Goal: Entertainment & Leisure: Consume media (video, audio)

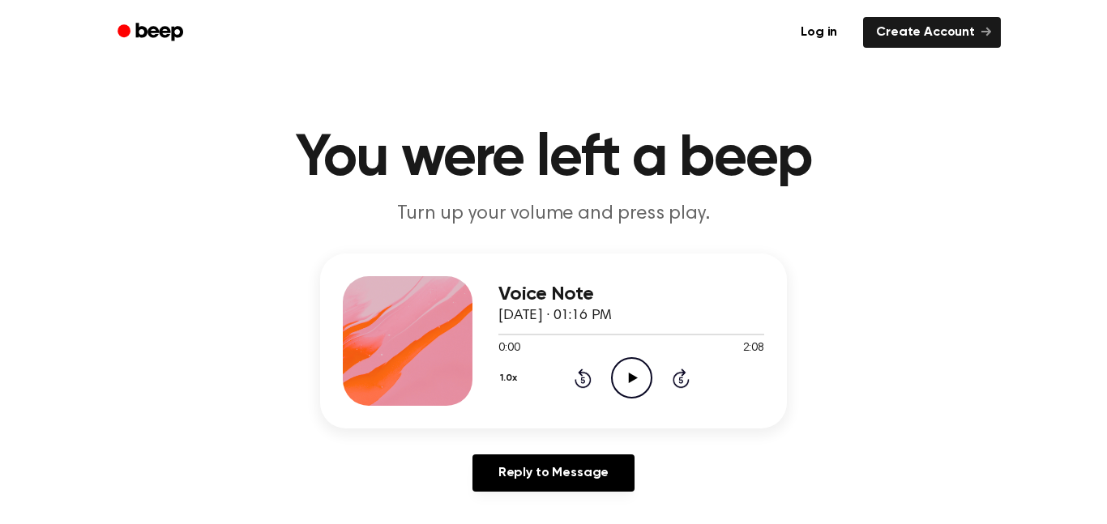
click at [629, 363] on icon "Play Audio" at bounding box center [631, 377] width 41 height 41
click at [676, 381] on icon "Skip 5 seconds" at bounding box center [681, 378] width 18 height 21
click at [586, 379] on icon "Rewind 5 seconds" at bounding box center [583, 378] width 18 height 21
click at [634, 382] on icon at bounding box center [631, 378] width 7 height 11
click at [628, 360] on icon "Play Audio" at bounding box center [631, 377] width 41 height 41
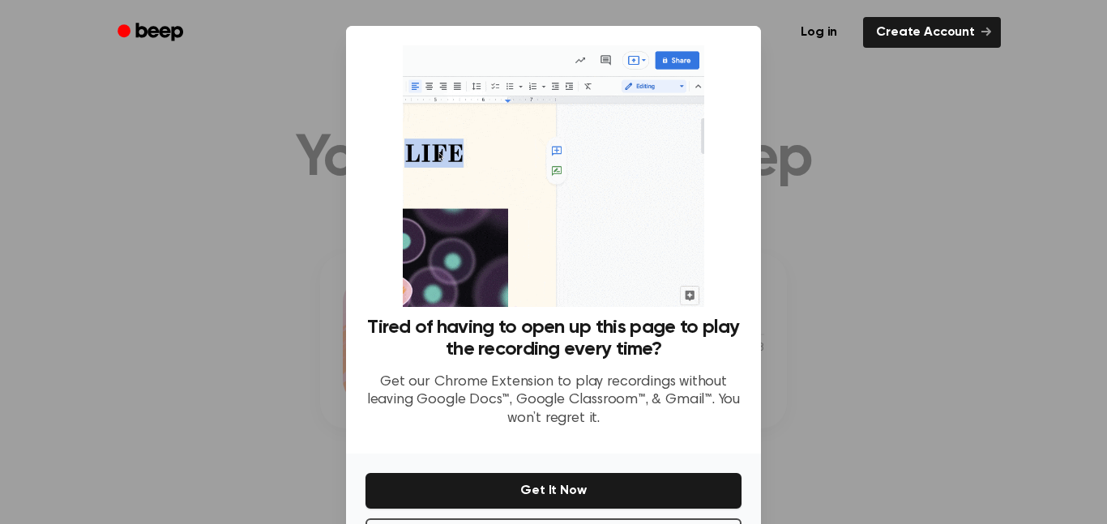
click at [873, 250] on div at bounding box center [553, 262] width 1107 height 524
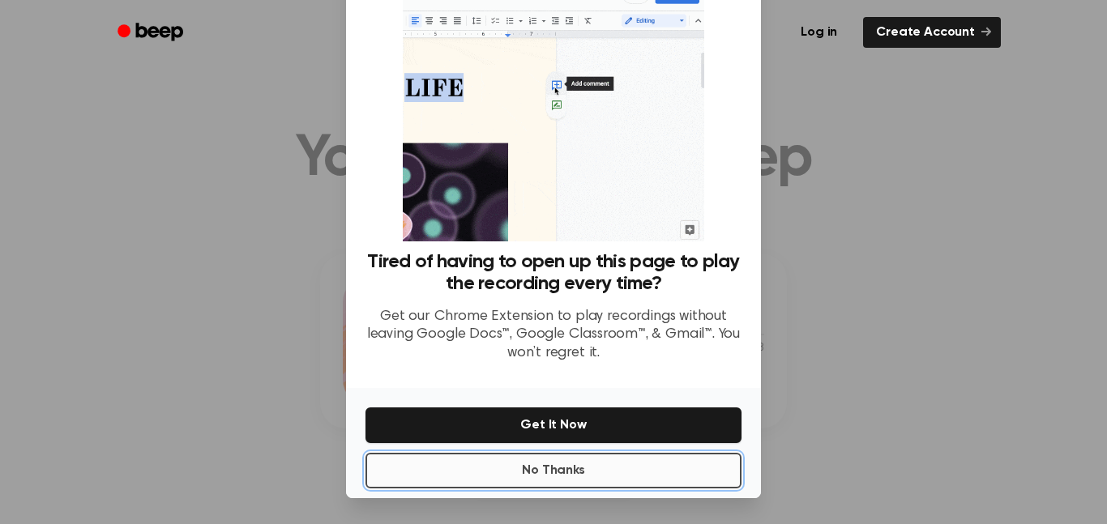
click at [600, 472] on button "No Thanks" at bounding box center [553, 471] width 376 height 36
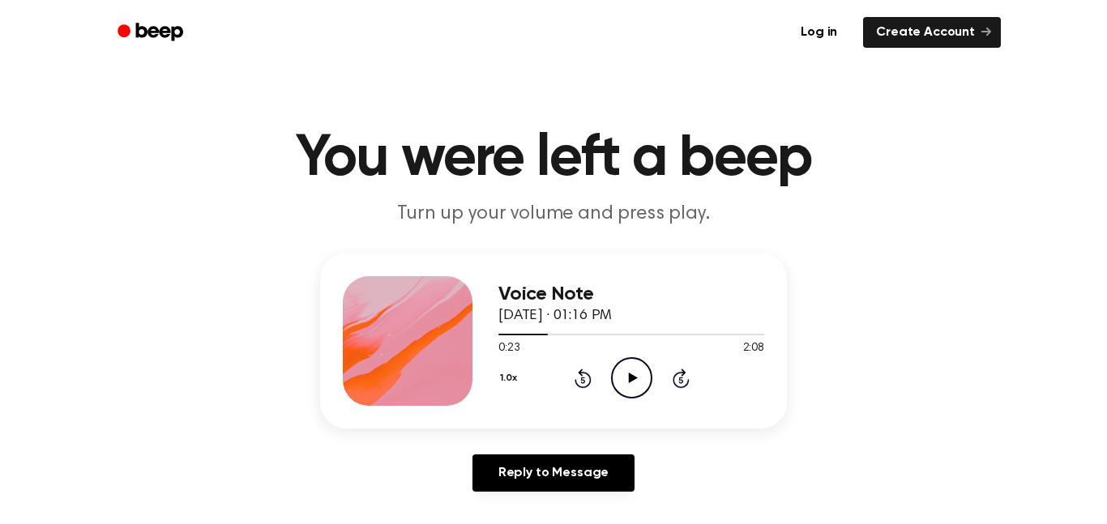
click at [633, 389] on icon "Play Audio" at bounding box center [631, 377] width 41 height 41
click at [633, 389] on icon "Pause Audio" at bounding box center [631, 377] width 41 height 41
click at [633, 387] on icon "Play Audio" at bounding box center [631, 377] width 41 height 41
click at [633, 387] on icon "Pause Audio" at bounding box center [631, 377] width 41 height 41
